Goal: Task Accomplishment & Management: Manage account settings

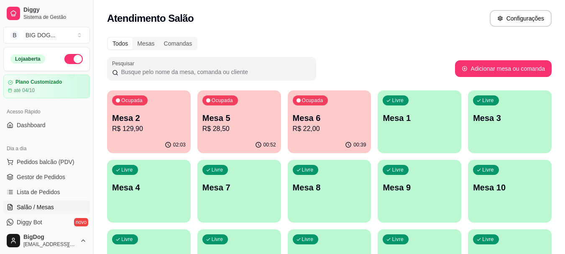
click at [304, 130] on p "R$ 22,00" at bounding box center [330, 129] width 74 height 10
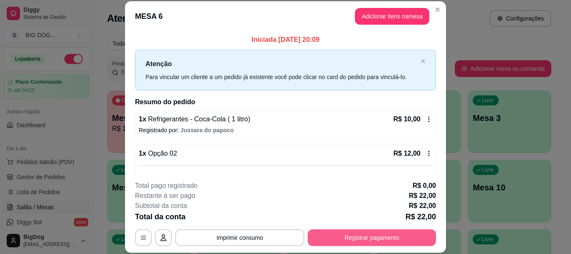
click at [328, 235] on button "Registrar pagamento" at bounding box center [372, 237] width 128 height 17
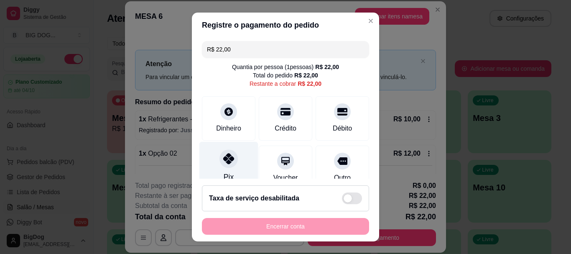
click at [223, 161] on icon at bounding box center [228, 159] width 11 height 11
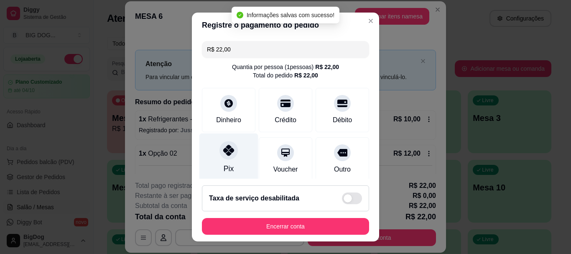
type input "R$ 0,00"
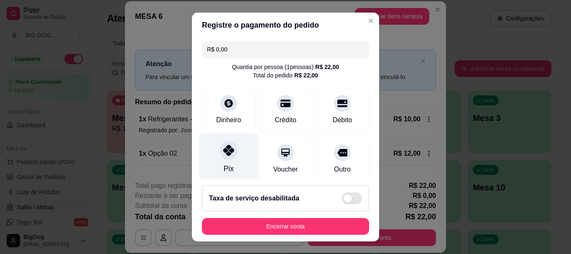
click at [226, 164] on div "Pix" at bounding box center [229, 169] width 10 height 11
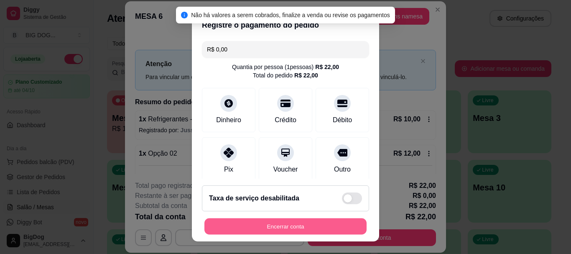
click at [266, 227] on button "Encerrar conta" at bounding box center [286, 226] width 162 height 16
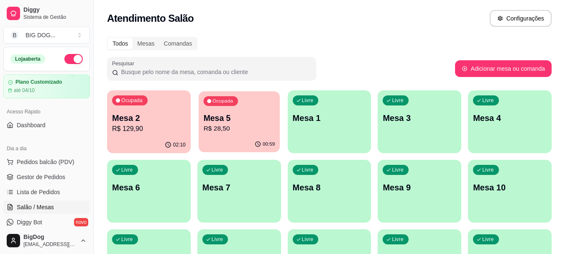
click at [242, 127] on p "R$ 28,50" at bounding box center [239, 129] width 72 height 10
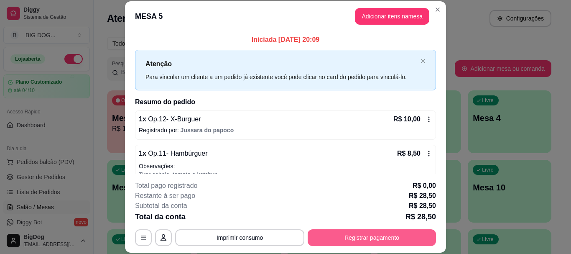
click at [329, 239] on button "Registrar pagamento" at bounding box center [372, 237] width 128 height 17
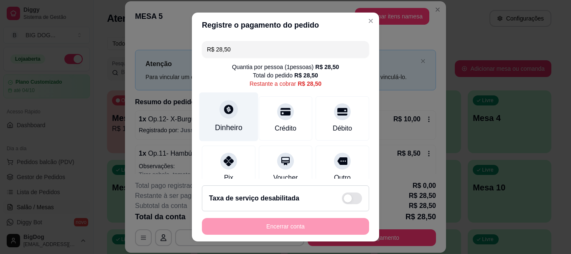
click at [233, 116] on div "Dinheiro" at bounding box center [229, 116] width 59 height 49
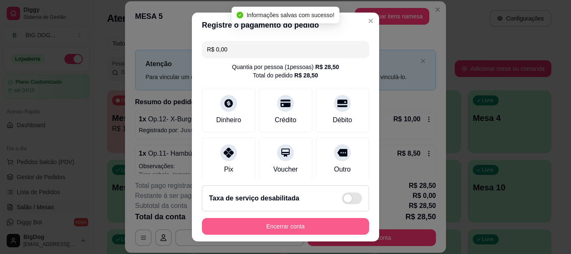
type input "R$ 0,00"
click at [305, 225] on button "Encerrar conta" at bounding box center [286, 226] width 162 height 16
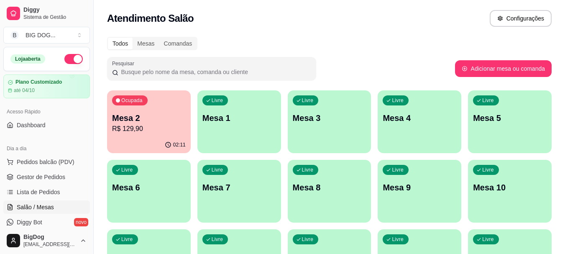
click at [138, 133] on p "R$ 129,90" at bounding box center [149, 129] width 74 height 10
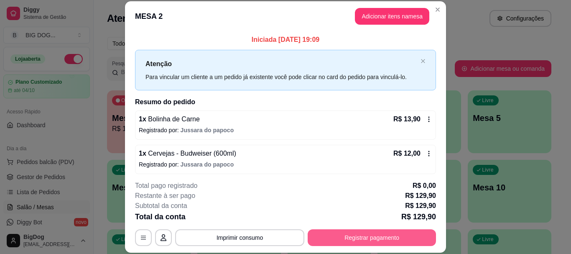
click at [320, 237] on button "Registrar pagamento" at bounding box center [372, 237] width 128 height 17
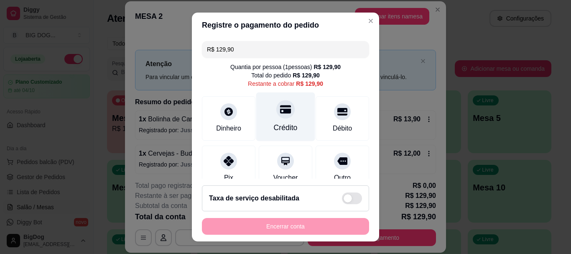
click at [280, 113] on icon at bounding box center [285, 109] width 11 height 8
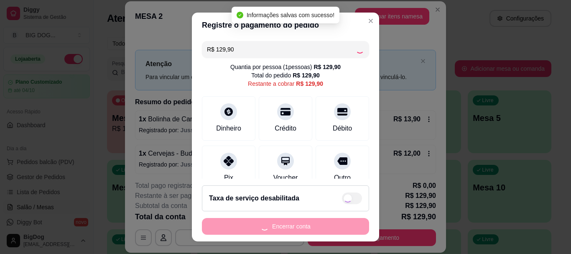
type input "R$ 0,00"
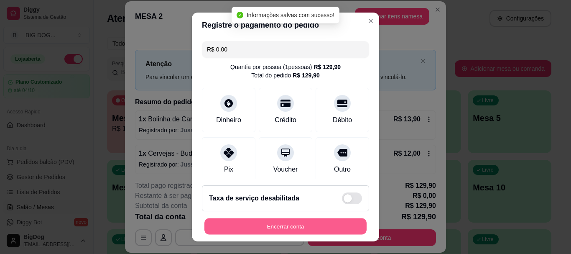
click at [281, 227] on button "Encerrar conta" at bounding box center [286, 226] width 162 height 16
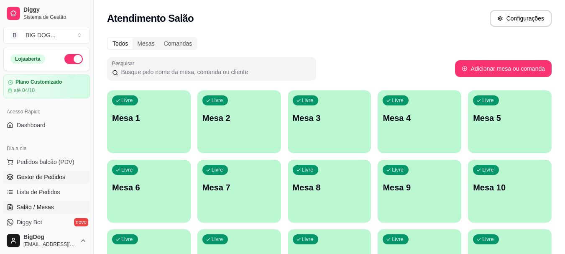
click at [38, 179] on span "Gestor de Pedidos" at bounding box center [41, 177] width 49 height 8
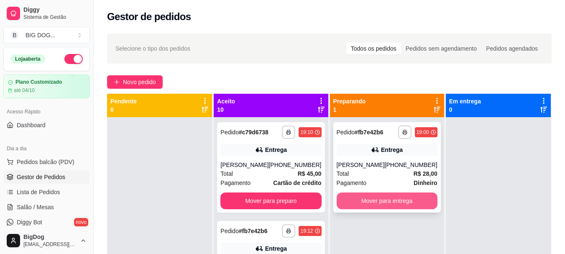
click at [389, 208] on button "Mover para entrega" at bounding box center [387, 200] width 101 height 17
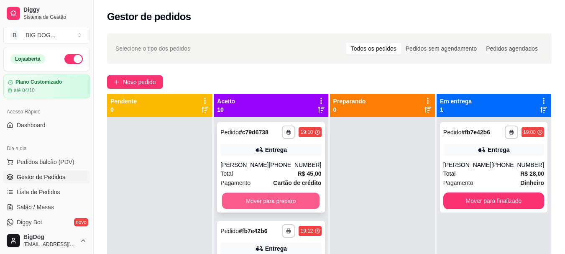
click at [282, 205] on button "Mover para preparo" at bounding box center [271, 201] width 98 height 16
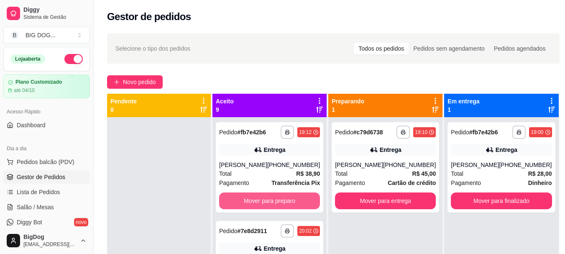
click at [282, 205] on button "Mover para preparo" at bounding box center [269, 200] width 101 height 17
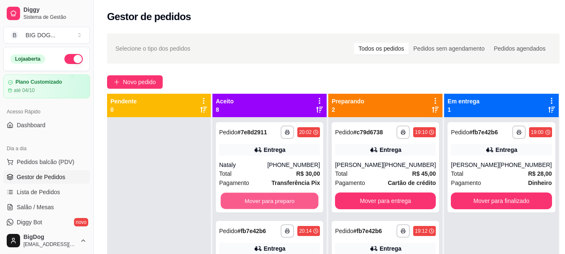
click at [282, 205] on button "Mover para preparo" at bounding box center [270, 201] width 98 height 16
click at [282, 205] on button "Mover para preparo" at bounding box center [269, 200] width 101 height 17
click at [282, 205] on button "Mover para preparo" at bounding box center [270, 201] width 98 height 16
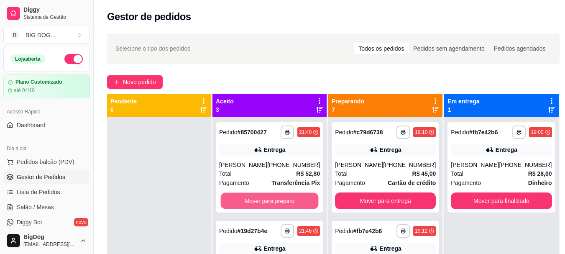
click at [282, 205] on button "Mover para preparo" at bounding box center [270, 201] width 98 height 16
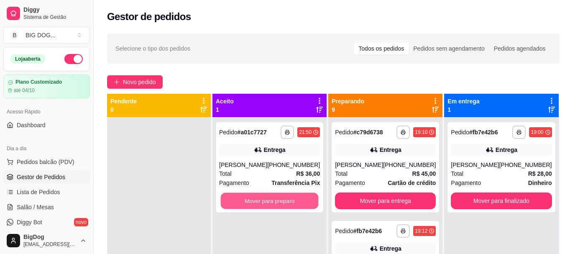
click at [282, 205] on button "Mover para preparo" at bounding box center [270, 201] width 98 height 16
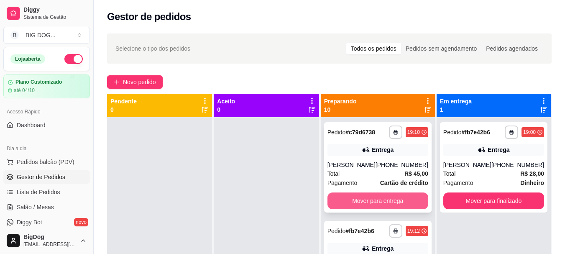
click at [387, 207] on button "Mover para entrega" at bounding box center [378, 200] width 101 height 17
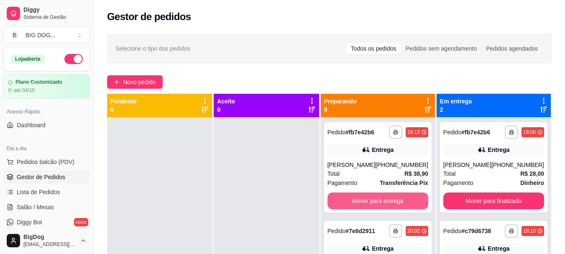
click at [387, 207] on button "Mover para entrega" at bounding box center [378, 200] width 101 height 17
click at [388, 202] on button "Mover para entrega" at bounding box center [378, 201] width 98 height 16
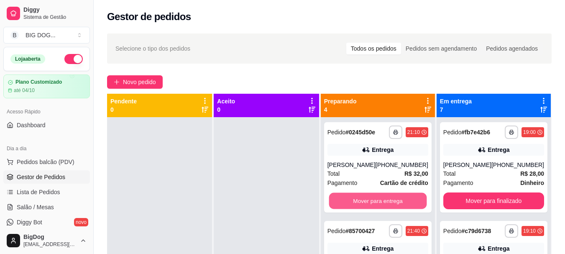
click at [388, 202] on button "Mover para entrega" at bounding box center [378, 201] width 98 height 16
click at [388, 202] on button "Mover para entrega" at bounding box center [378, 200] width 101 height 17
click at [388, 202] on button "Mover para entrega" at bounding box center [378, 201] width 98 height 16
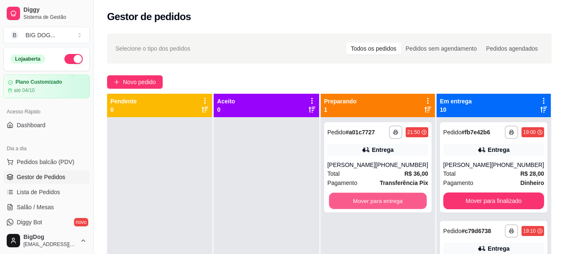
click at [388, 202] on button "Mover para entrega" at bounding box center [378, 201] width 98 height 16
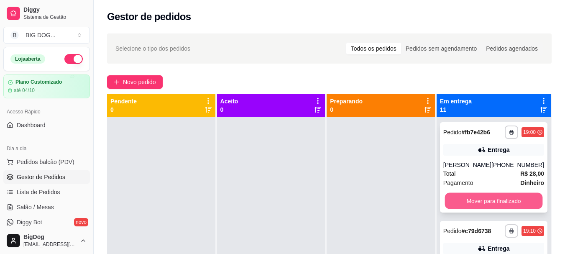
click at [459, 202] on button "Mover para finalizado" at bounding box center [494, 201] width 98 height 16
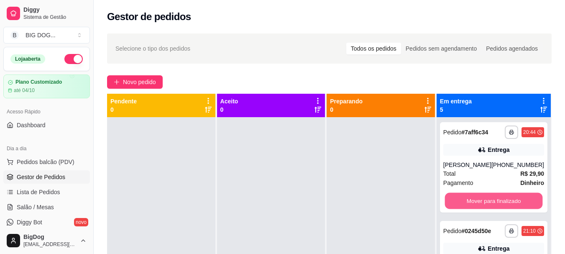
click at [459, 202] on button "Mover para finalizado" at bounding box center [494, 201] width 98 height 16
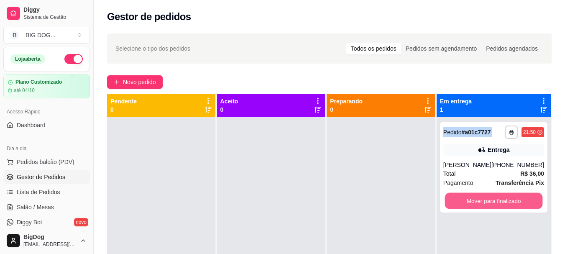
click at [459, 202] on button "Mover para finalizado" at bounding box center [494, 201] width 98 height 16
